Goal: Navigation & Orientation: Find specific page/section

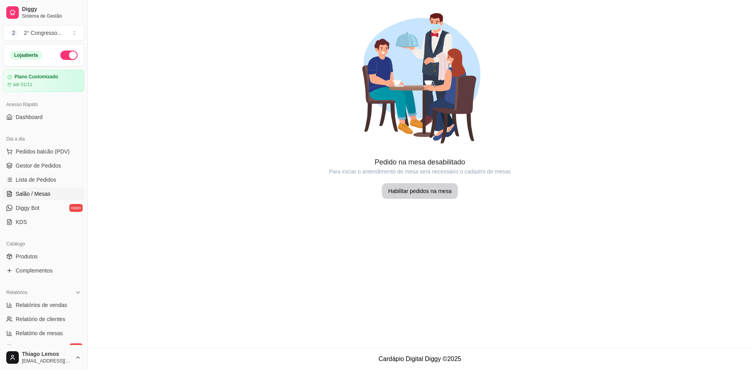
scroll to position [39, 0]
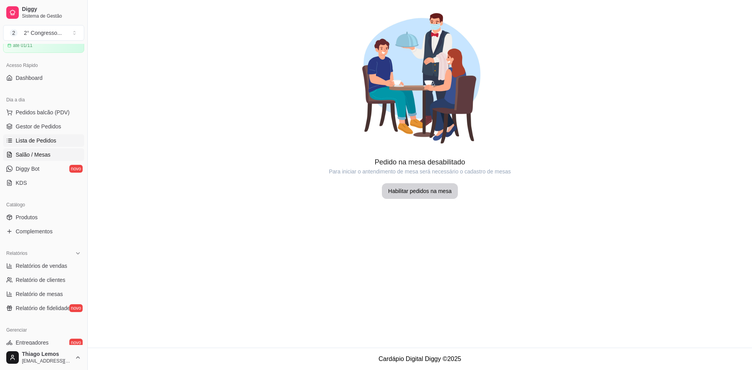
click at [29, 143] on span "Lista de Pedidos" at bounding box center [36, 141] width 41 height 8
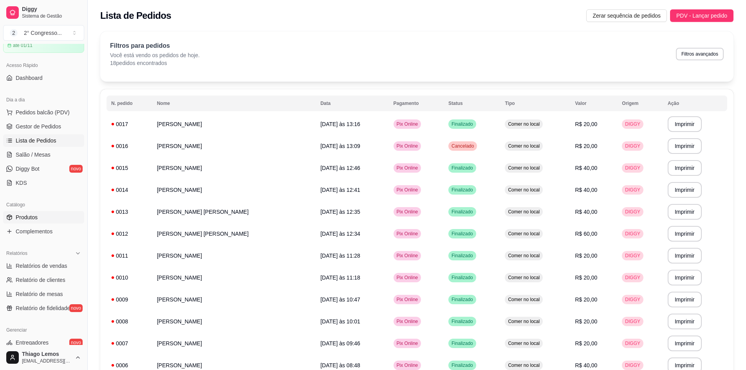
click at [22, 218] on span "Produtos" at bounding box center [27, 218] width 22 height 8
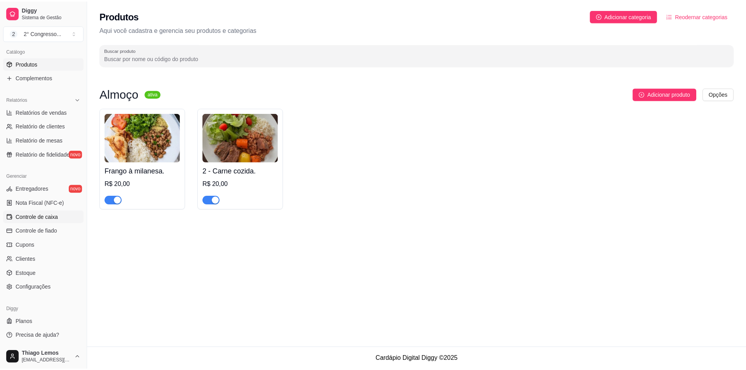
scroll to position [194, 0]
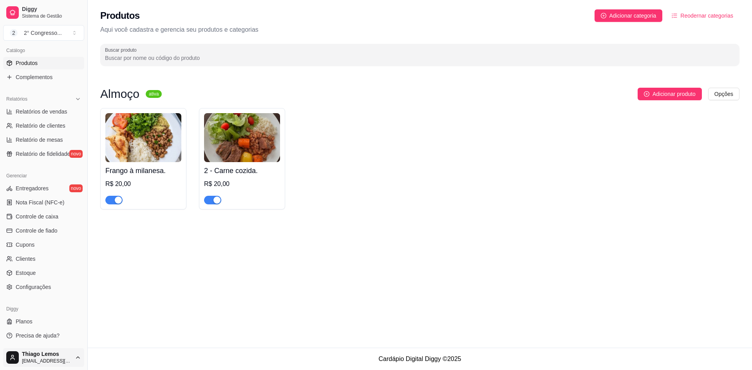
click at [77, 356] on html "Diggy Sistema de Gestão 2 2° Congresso ... Loja aberta Plano Customizado até 01…" at bounding box center [376, 185] width 752 height 370
click at [52, 325] on span "Configurações" at bounding box center [35, 326] width 35 height 8
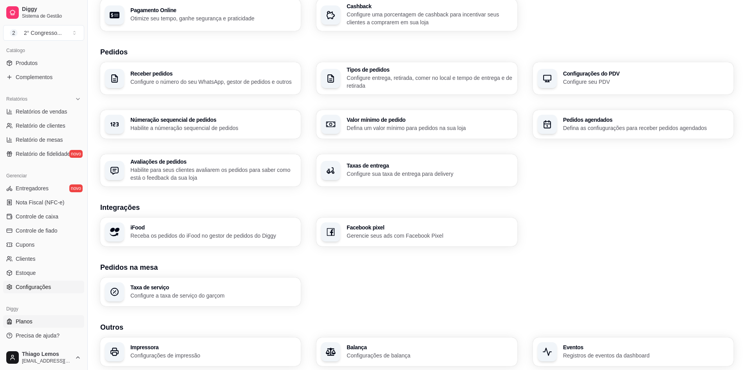
scroll to position [168, 0]
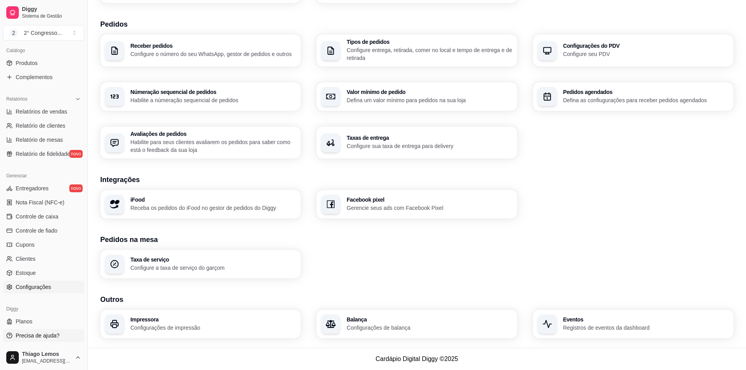
click at [23, 334] on span "Precisa de ajuda?" at bounding box center [38, 336] width 44 height 8
